Goal: Task Accomplishment & Management: Use online tool/utility

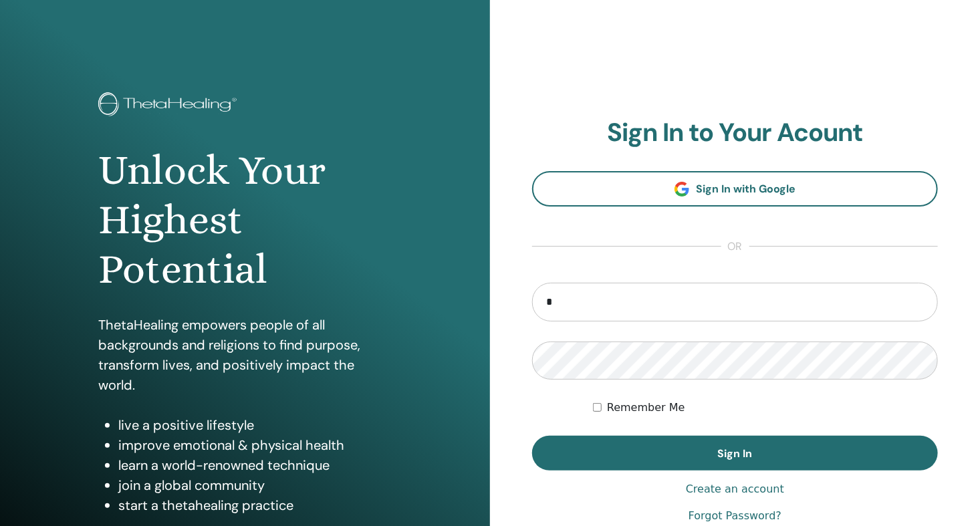
type input "**********"
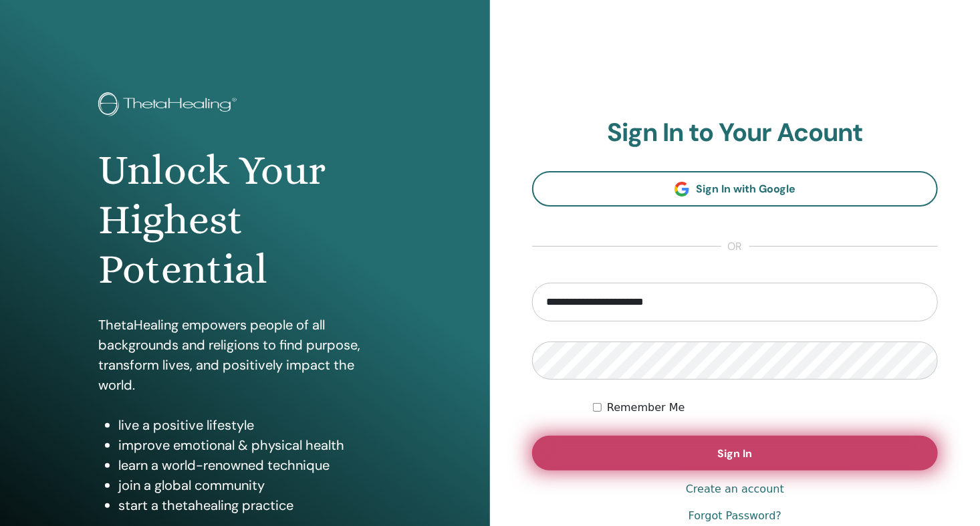
click at [728, 457] on span "Sign In" at bounding box center [735, 454] width 35 height 14
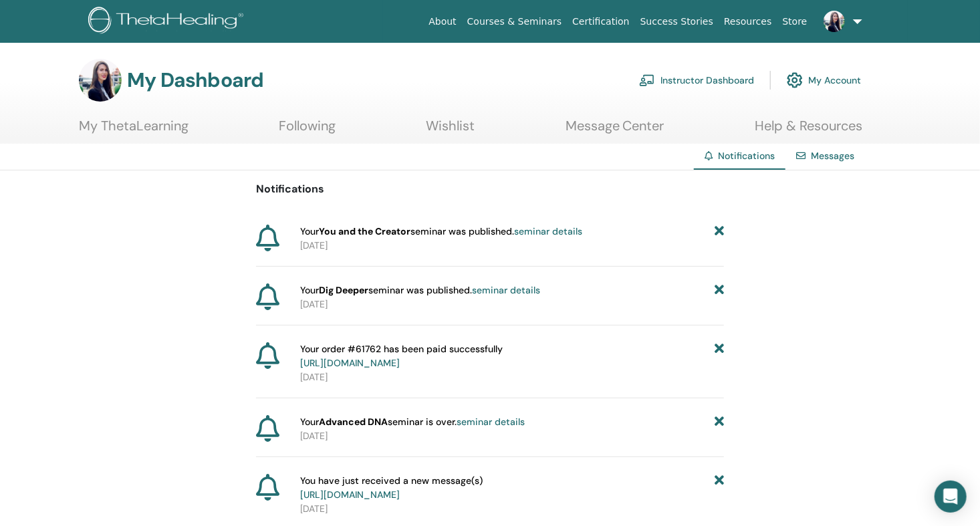
click at [688, 79] on link "Instructor Dashboard" at bounding box center [696, 80] width 115 height 29
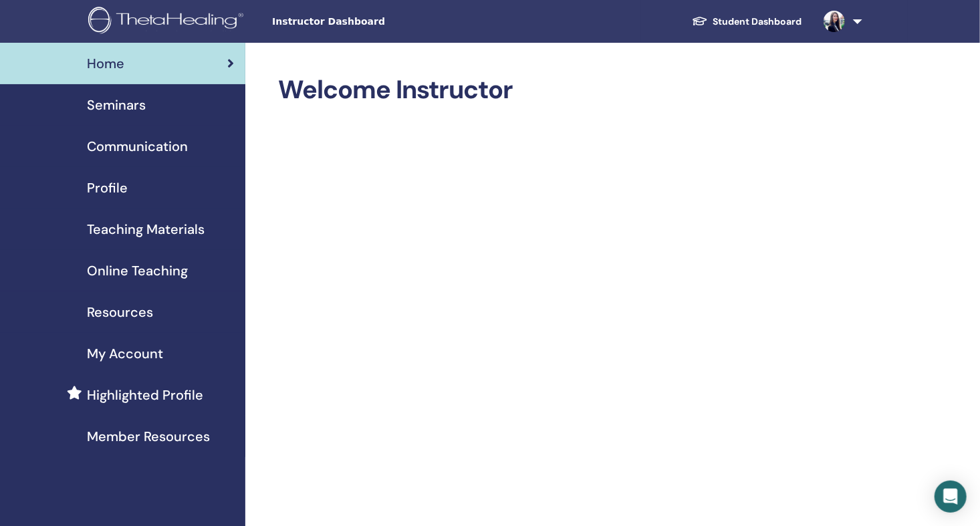
click at [138, 104] on span "Seminars" at bounding box center [116, 105] width 59 height 20
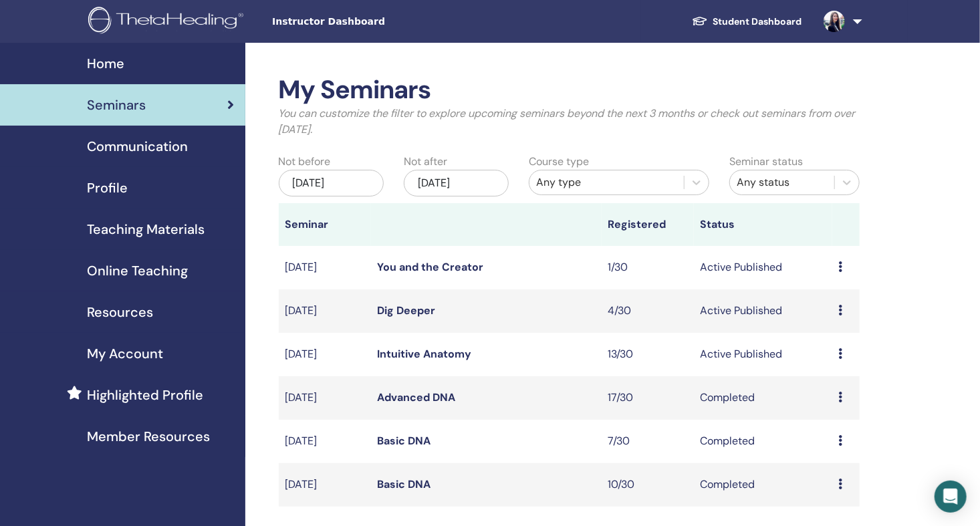
click at [438, 354] on link "Intuitive Anatomy" at bounding box center [425, 354] width 94 height 14
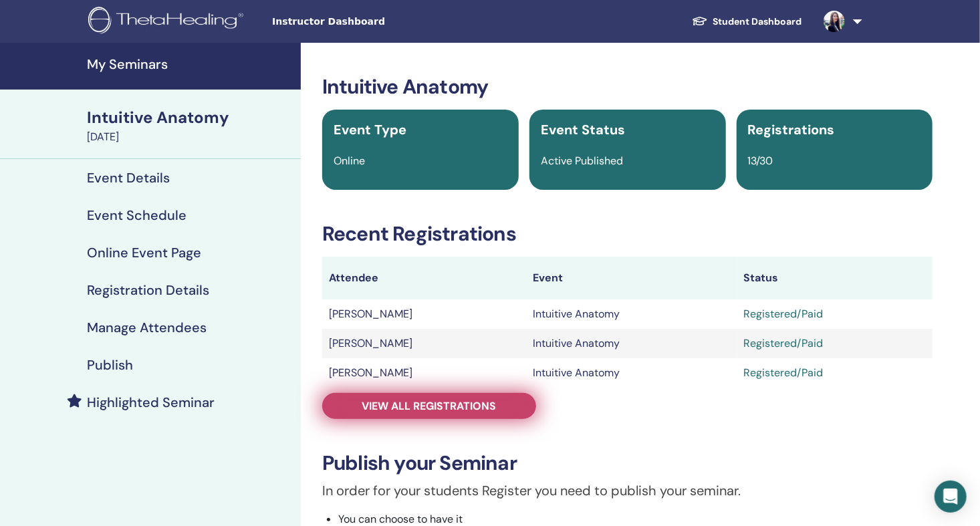
click at [446, 408] on span "View all registrations" at bounding box center [429, 406] width 134 height 14
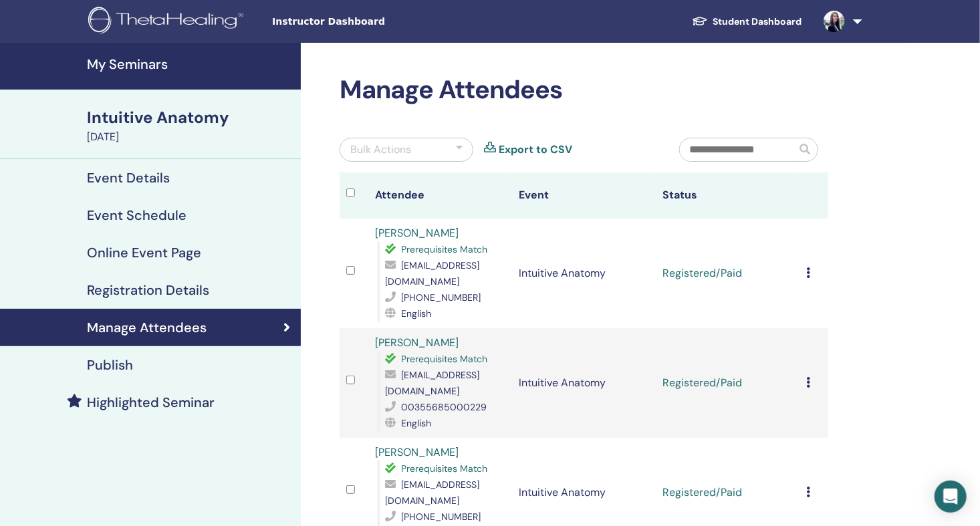
click at [443, 154] on div "Bulk Actions" at bounding box center [407, 150] width 134 height 24
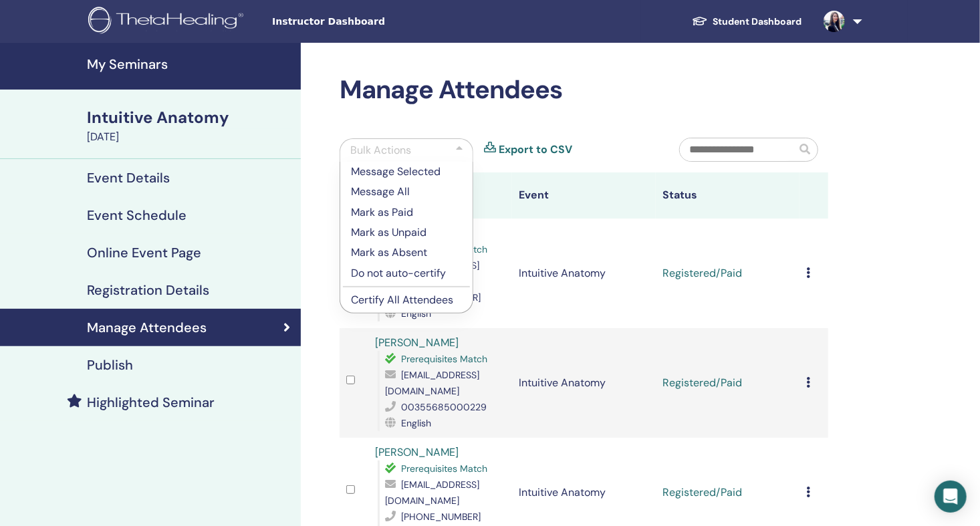
click at [406, 299] on p "Certify All Attendees" at bounding box center [406, 300] width 111 height 16
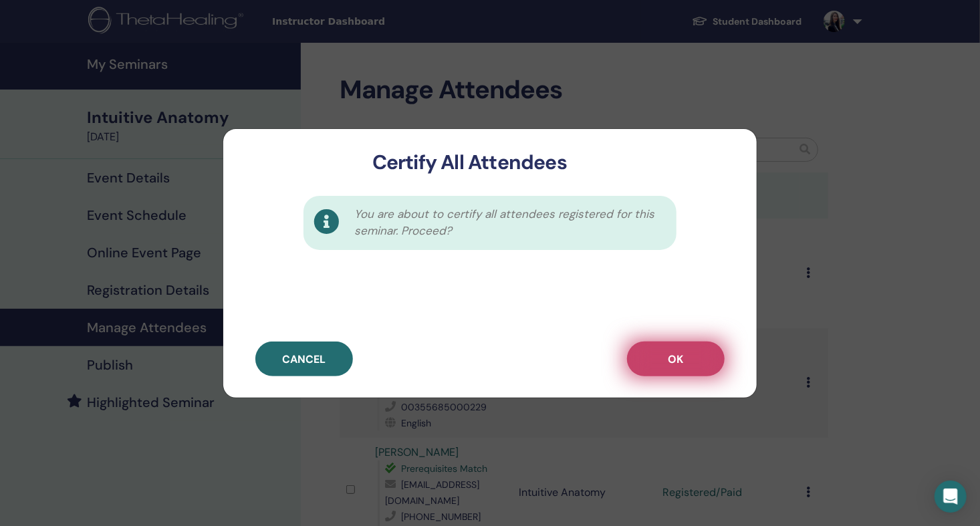
click at [670, 362] on span "OK" at bounding box center [676, 359] width 15 height 14
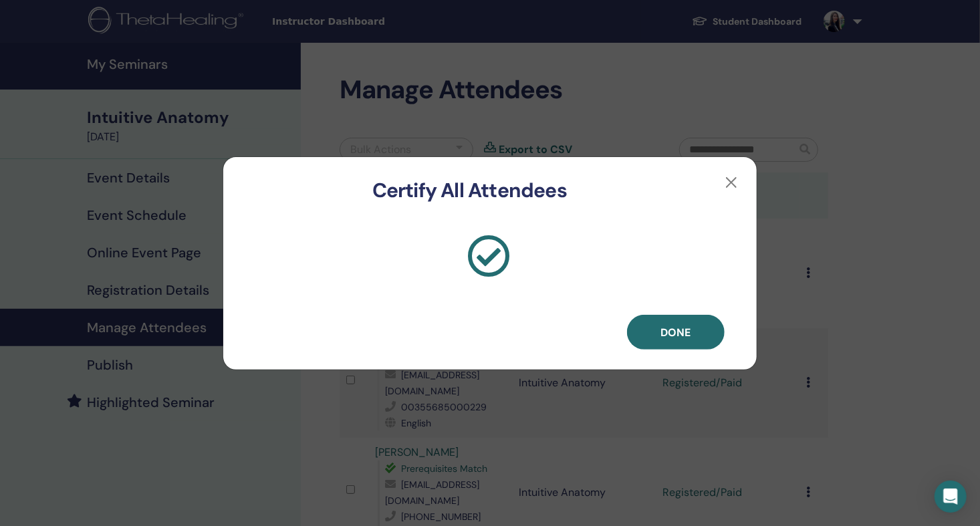
drag, startPoint x: 669, startPoint y: 330, endPoint x: 655, endPoint y: 337, distance: 15.6
click at [669, 330] on span "Done" at bounding box center [676, 333] width 30 height 14
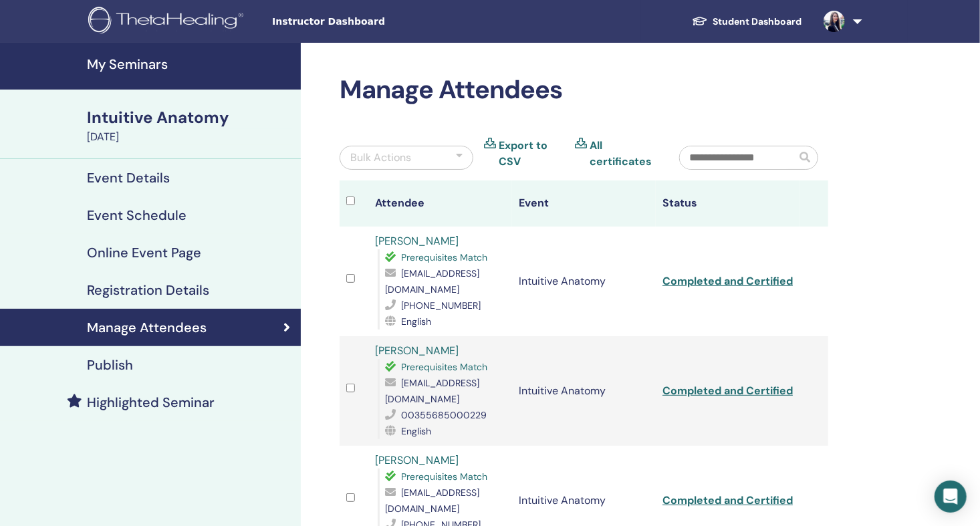
click at [597, 146] on link "All certificates" at bounding box center [625, 154] width 70 height 32
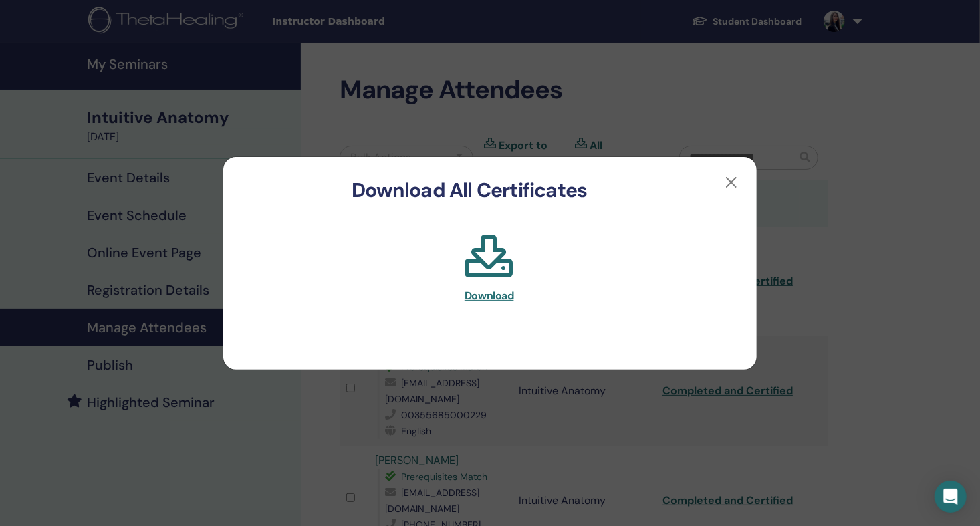
click at [485, 294] on span "Download" at bounding box center [489, 296] width 49 height 14
